Goal: Transaction & Acquisition: Subscribe to service/newsletter

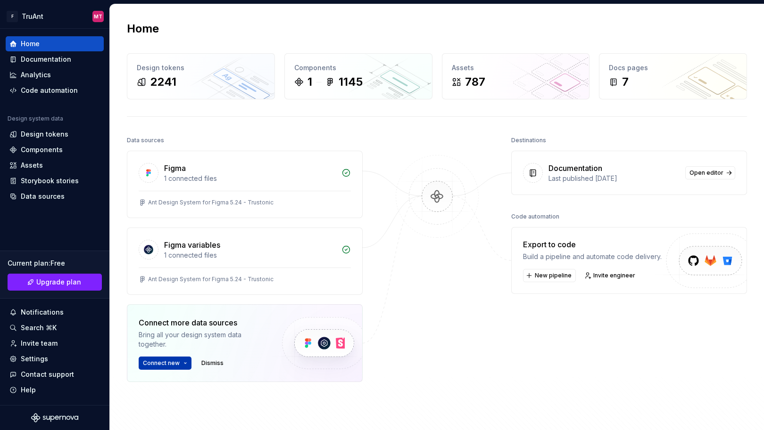
click at [171, 365] on span "Connect new" at bounding box center [161, 364] width 37 height 8
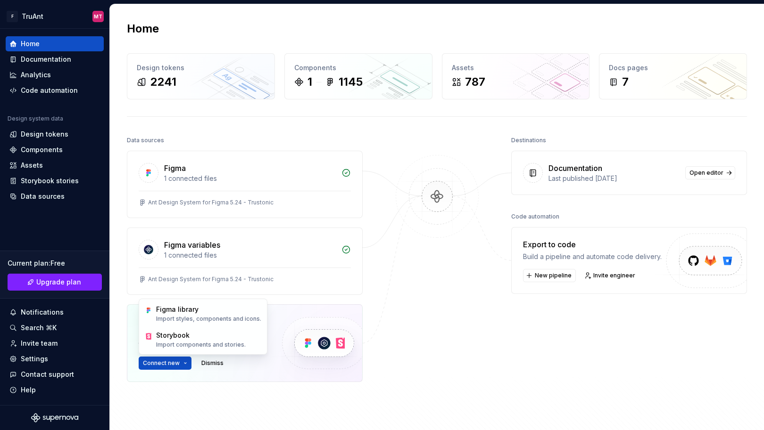
click at [450, 320] on div at bounding box center [437, 282] width 94 height 296
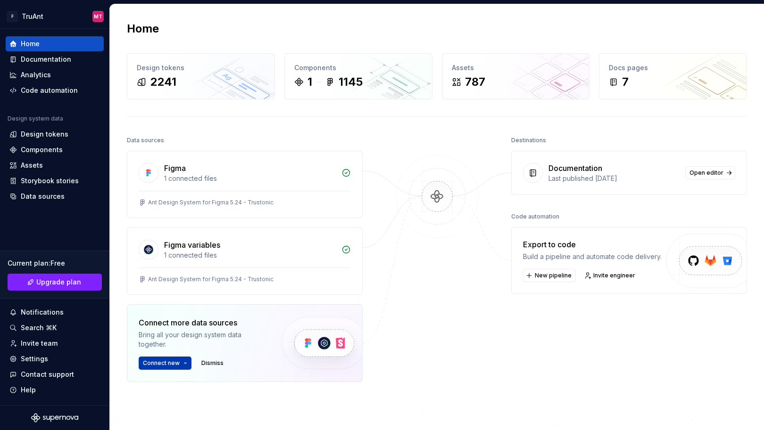
click at [180, 362] on button "Connect new" at bounding box center [165, 363] width 53 height 13
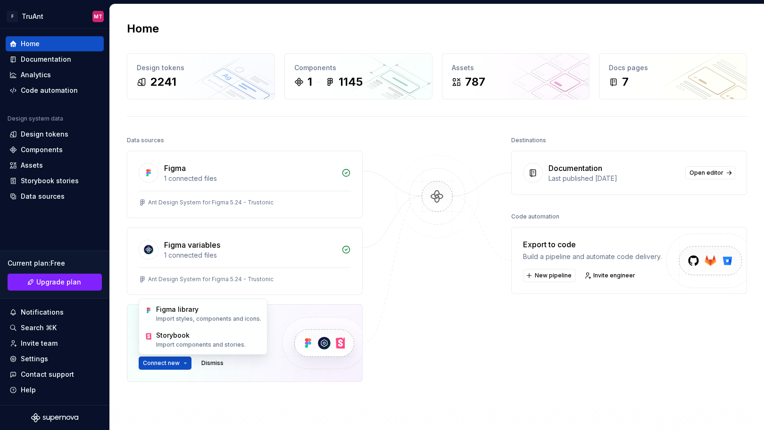
click at [453, 323] on div at bounding box center [437, 282] width 94 height 296
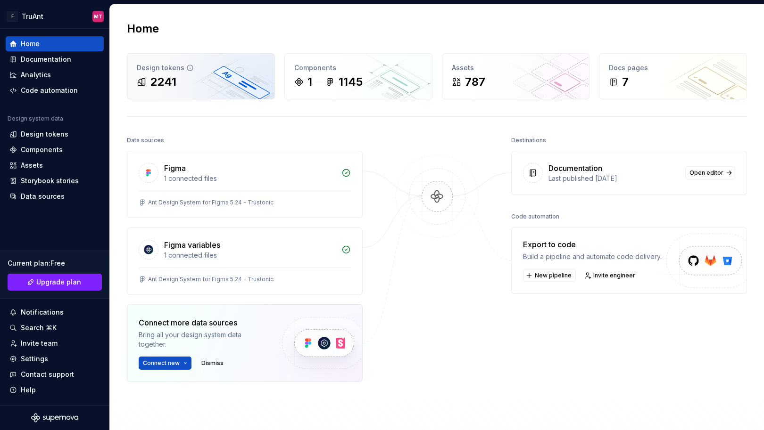
click at [195, 87] on div "2241" at bounding box center [201, 81] width 128 height 15
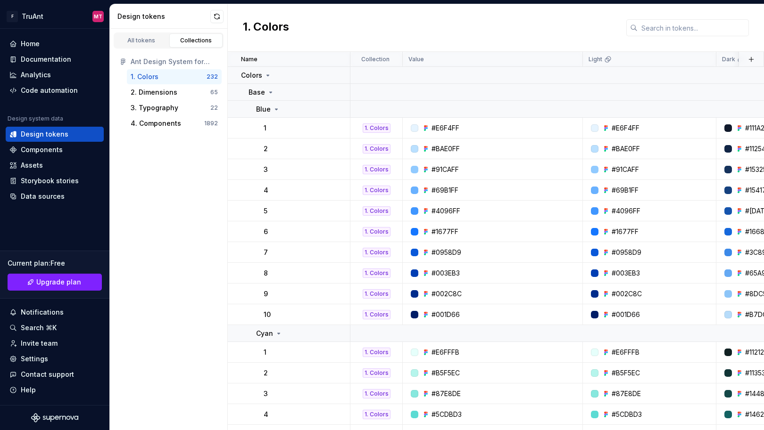
click at [145, 77] on div "1. Colors" at bounding box center [145, 76] width 28 height 9
click at [154, 102] on div "3. Typography 22" at bounding box center [174, 107] width 95 height 15
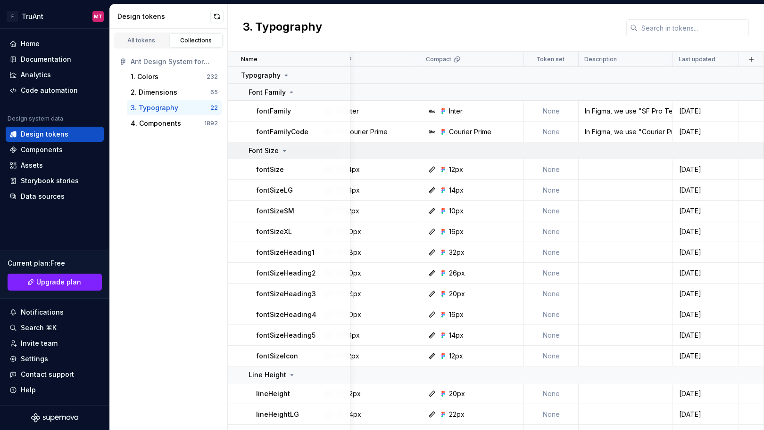
scroll to position [0, 266]
click at [621, 112] on div "In Figma, we use "SF Pro Text" as a default font family. Ant Design of React us…" at bounding box center [625, 111] width 93 height 9
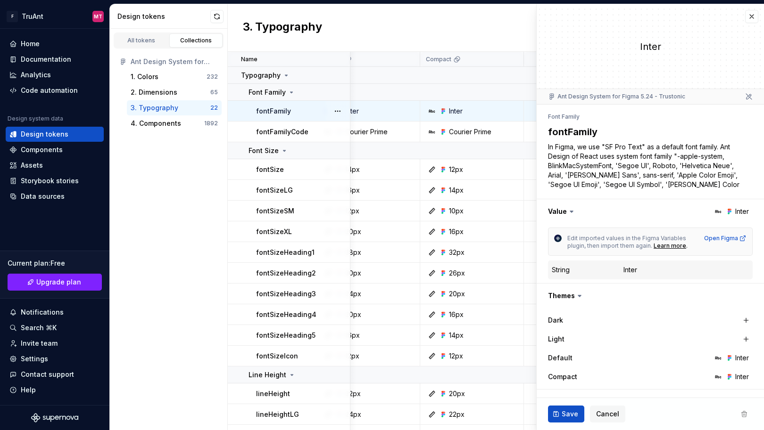
drag, startPoint x: 568, startPoint y: 148, endPoint x: 668, endPoint y: 183, distance: 106.5
click at [668, 183] on textarea "In Figma, we use "SF Pro Text" as a default font family. Ant Design of React us…" at bounding box center [648, 166] width 205 height 51
click at [755, 18] on button "button" at bounding box center [751, 16] width 13 height 13
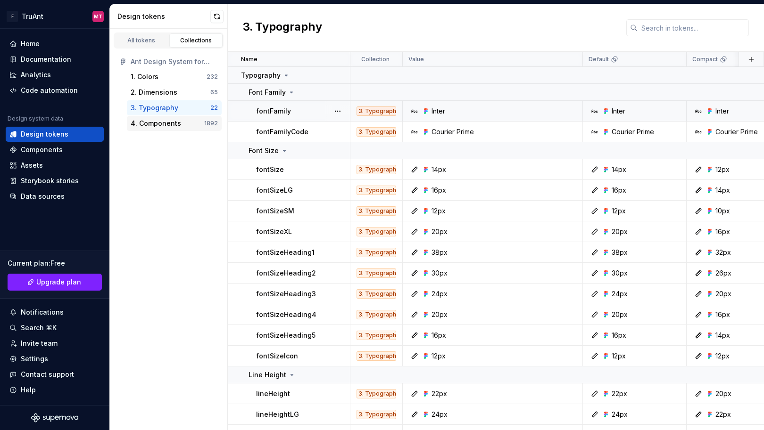
click at [175, 121] on div "4. Components" at bounding box center [156, 123] width 50 height 9
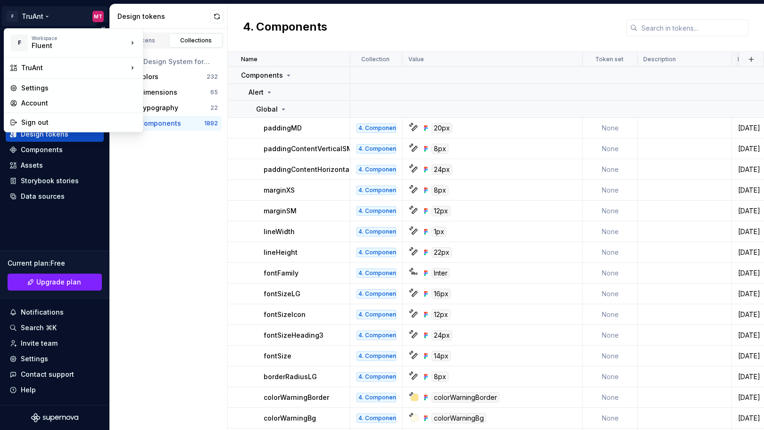
click at [27, 12] on html "F TruAnt MT Home Documentation Analytics Code automation Design system data Des…" at bounding box center [382, 215] width 764 height 430
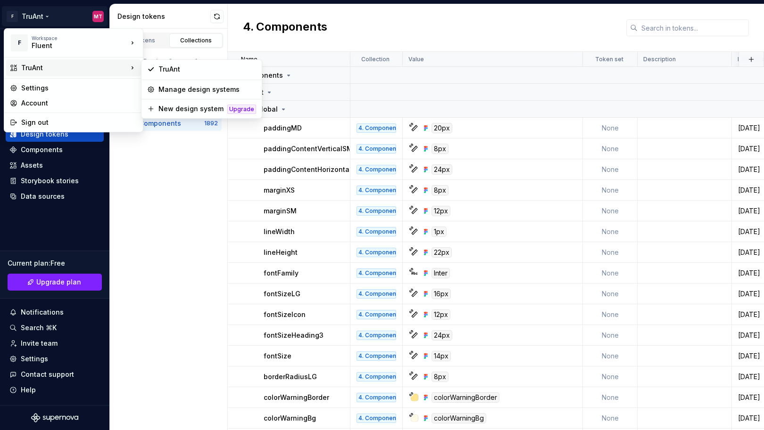
click at [41, 65] on div "TruAnt" at bounding box center [74, 67] width 107 height 9
click at [196, 91] on div "Manage design systems" at bounding box center [207, 89] width 98 height 9
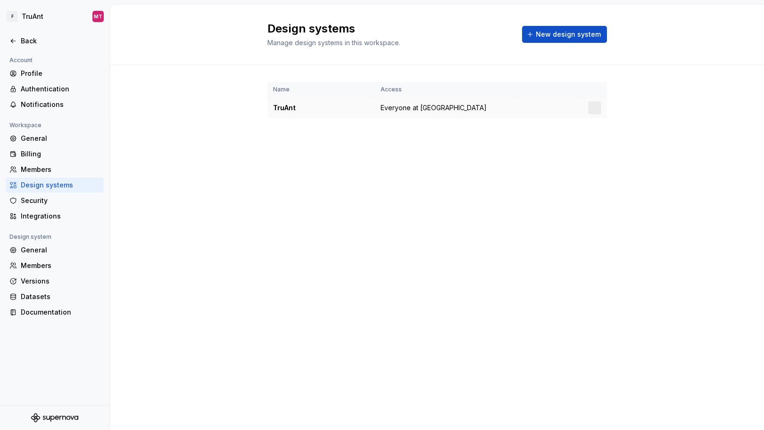
click at [340, 108] on div "TruAnt" at bounding box center [321, 107] width 96 height 9
click at [283, 112] on div "TruAnt" at bounding box center [321, 107] width 96 height 9
click at [283, 111] on div "TruAnt" at bounding box center [321, 107] width 96 height 9
click at [383, 114] on td "Everyone at [GEOGRAPHIC_DATA]" at bounding box center [445, 108] width 141 height 21
click at [31, 23] on html "F TruAnt MT Back Account Profile Authentication Notifications Workspace General…" at bounding box center [382, 215] width 764 height 430
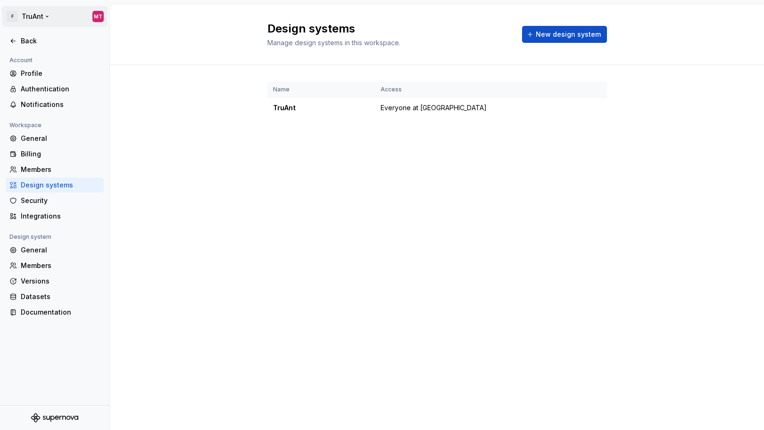
click at [38, 24] on html "F TruAnt MT Back Account Profile Authentication Notifications Workspace General…" at bounding box center [382, 215] width 764 height 430
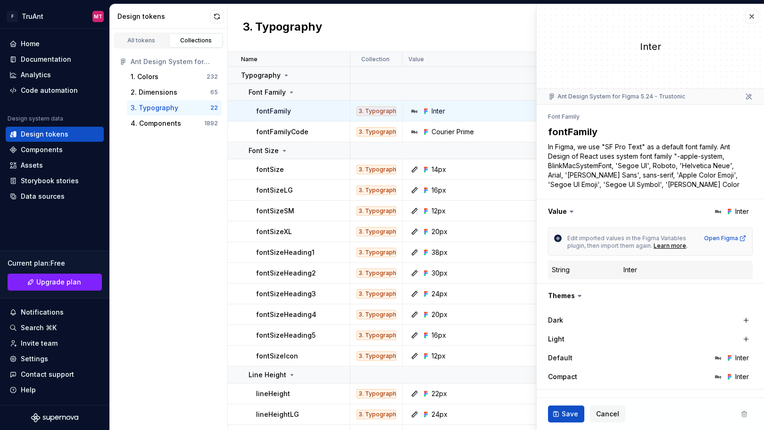
type textarea "*"
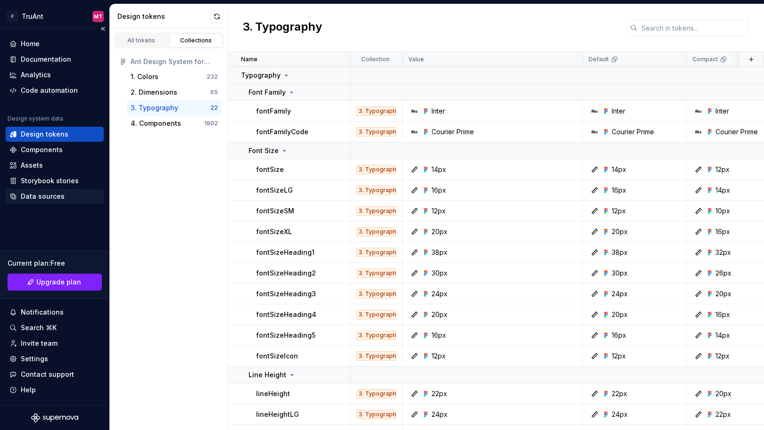
click at [49, 196] on div "Data sources" at bounding box center [43, 196] width 44 height 9
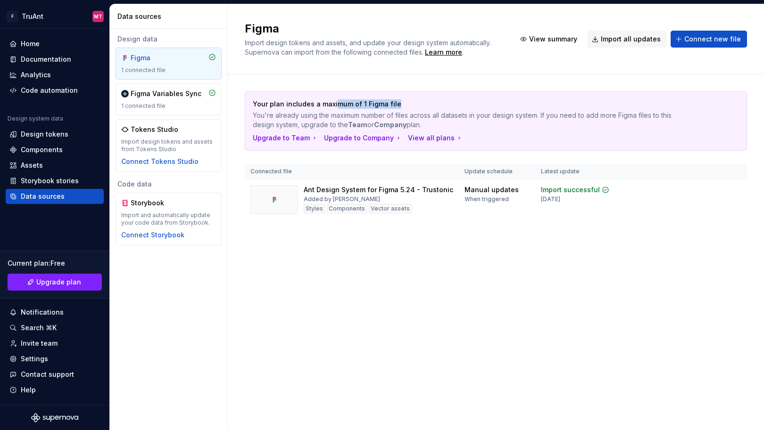
drag, startPoint x: 374, startPoint y: 106, endPoint x: 414, endPoint y: 107, distance: 40.1
click at [414, 107] on p "Your plan includes a maximum of 1 Figma file" at bounding box center [463, 103] width 420 height 9
click at [419, 138] on div "View all plans" at bounding box center [435, 137] width 55 height 9
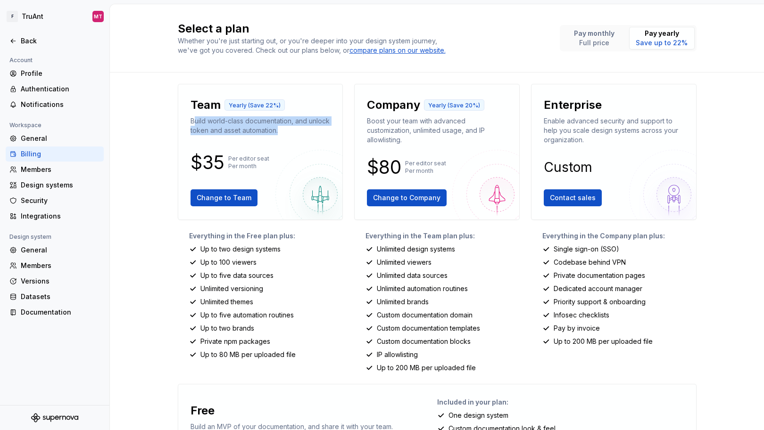
drag, startPoint x: 201, startPoint y: 122, endPoint x: 207, endPoint y: 248, distance: 125.6
click at [286, 140] on div "Team Yearly (Save 22%) Build world-class documentation, and unlock token and as…" at bounding box center [260, 152] width 149 height 120
drag, startPoint x: 200, startPoint y: 251, endPoint x: 306, endPoint y: 246, distance: 106.2
click at [306, 246] on div "Up to two design systems" at bounding box center [266, 249] width 154 height 9
